Goal: Transaction & Acquisition: Purchase product/service

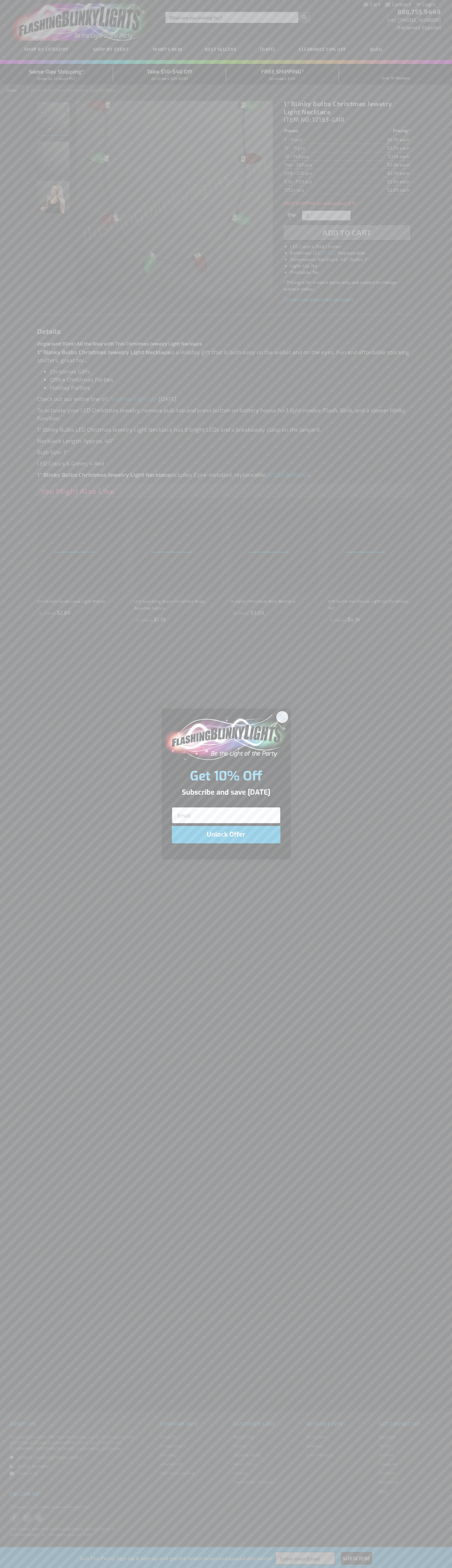
click at [282, 716] on icon "Close dialog" at bounding box center [281, 716] width 4 height 4
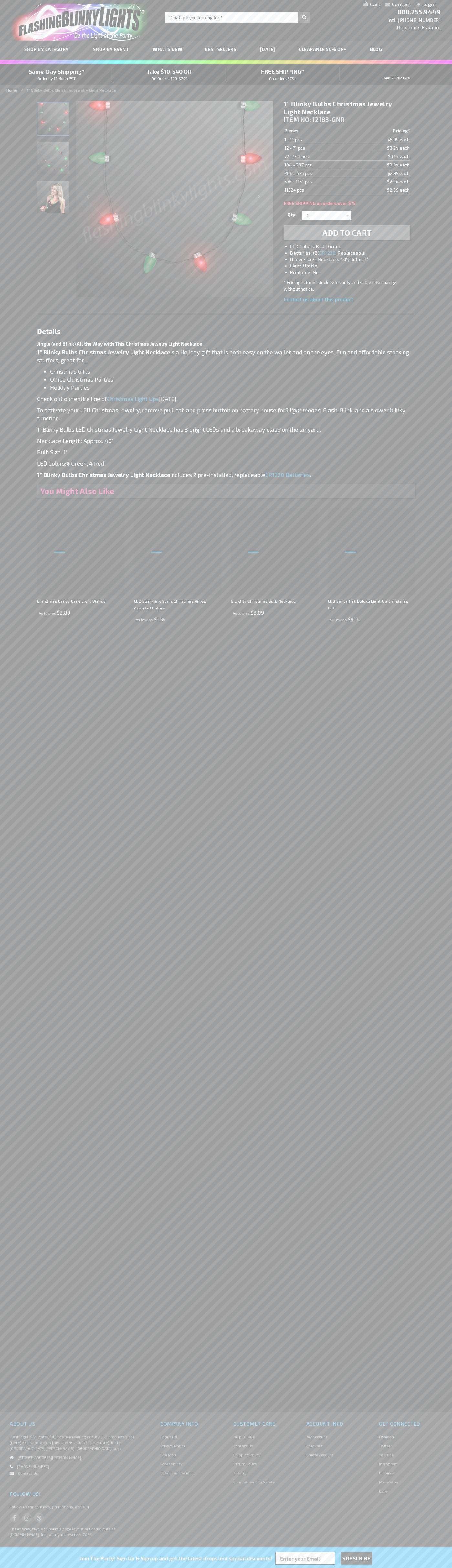
click at [353, 247] on li "LED Colors: Red | Green" at bounding box center [353, 247] width 126 height 7
click at [347, 233] on span "Add to Cart" at bounding box center [347, 232] width 49 height 9
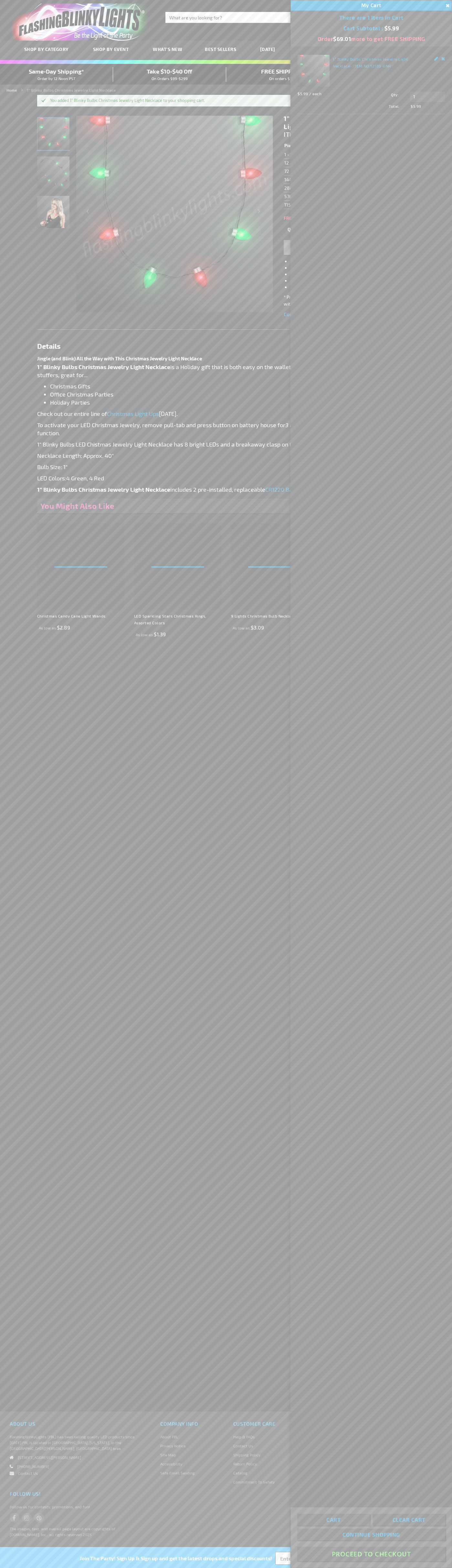
click at [371, 1554] on button "Proceed To Checkout" at bounding box center [371, 1554] width 148 height 15
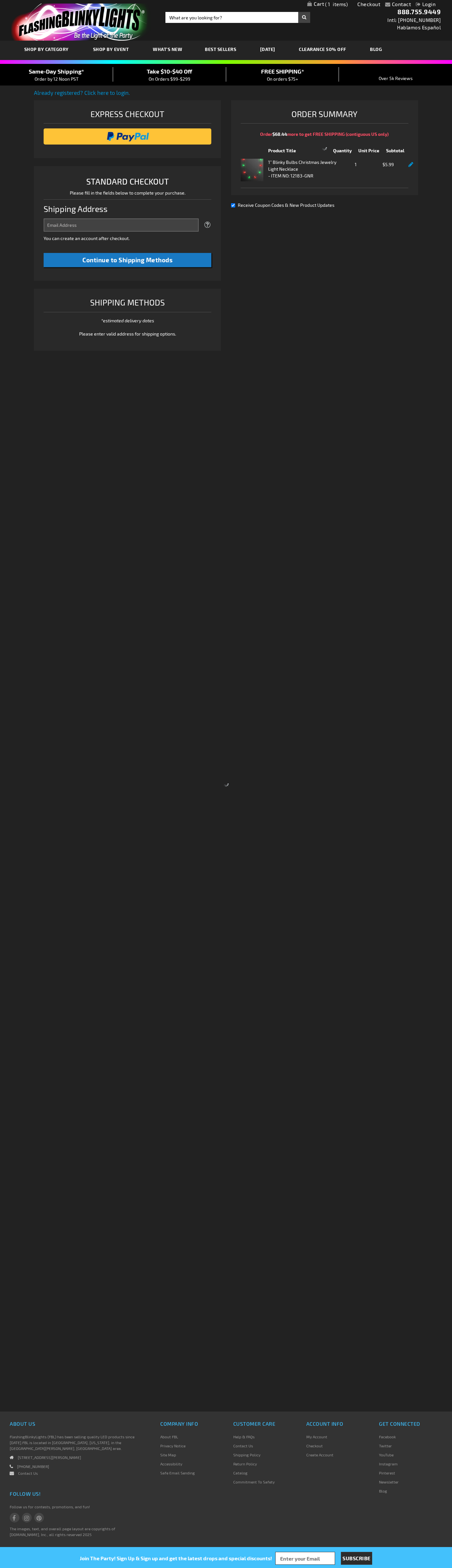
select select "US"
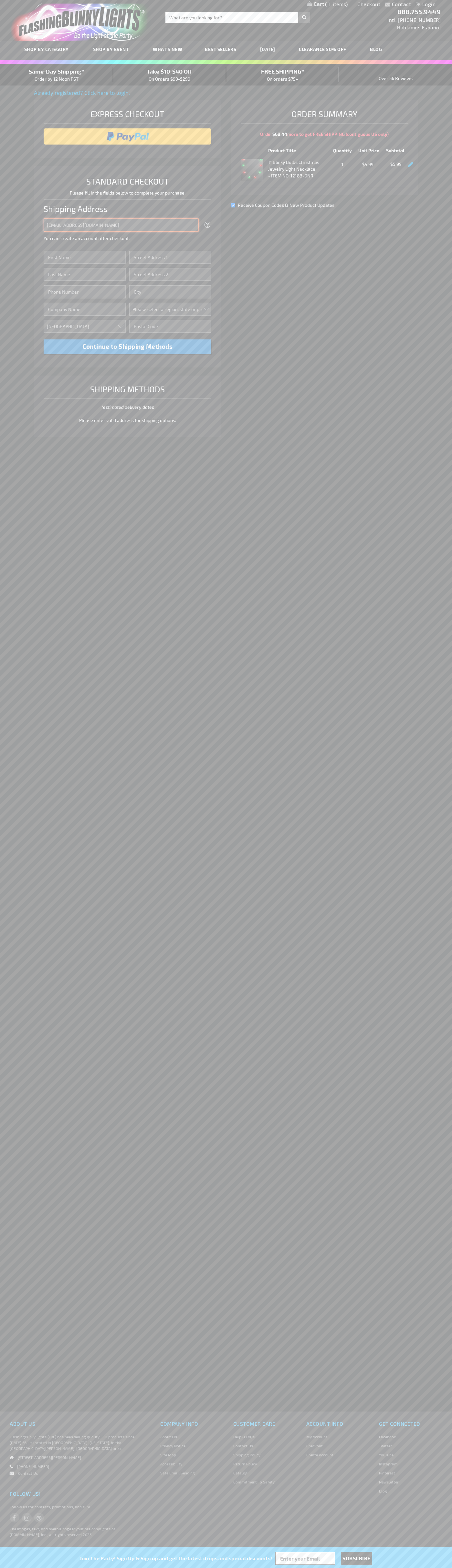
type input "johnsmith005@storebotmail.joonix.net"
type input "John"
type input "2332 Galiano Street"
type input "First floor"
type input "coral gables"
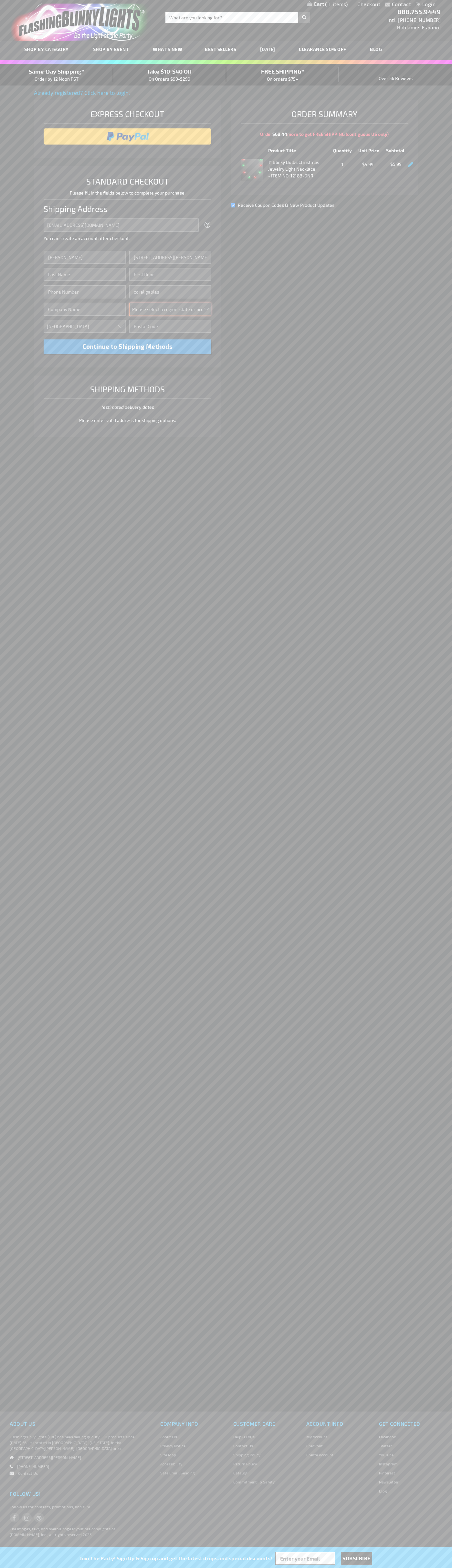
select select "18"
type input "33134"
type input "Smith"
type input "6502530000"
type input "John Smith"
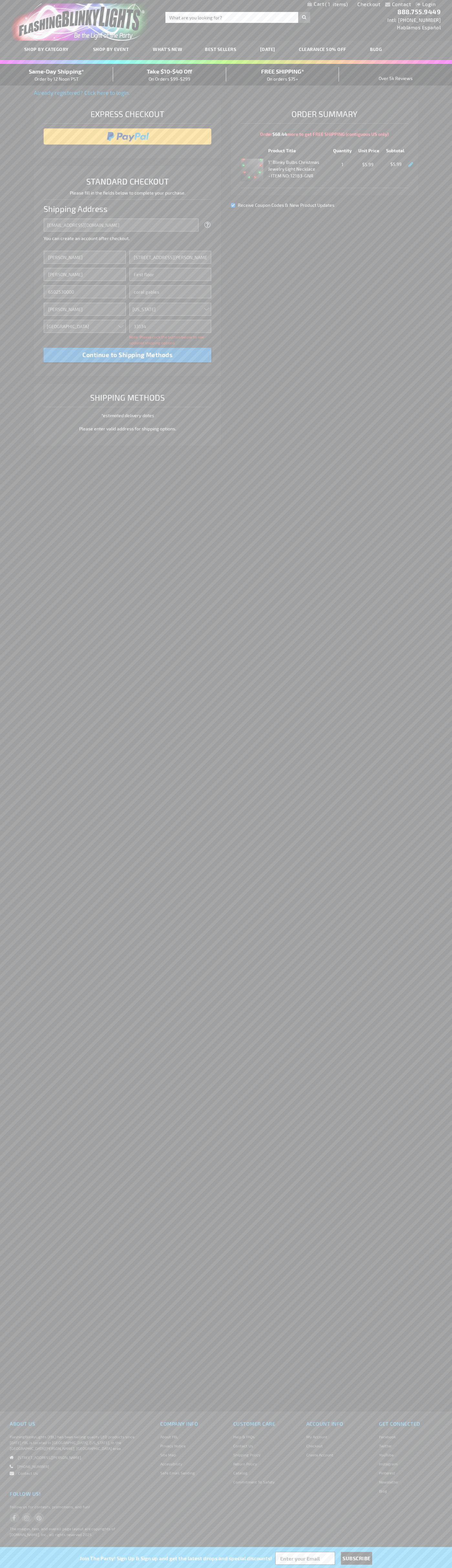
click at [57, 75] on div "Same-Day Shipping* Order by 12 Noon PST" at bounding box center [57, 74] width 113 height 15
click at [127, 136] on input "image" at bounding box center [127, 136] width 161 height 13
